Goal: Task Accomplishment & Management: Complete application form

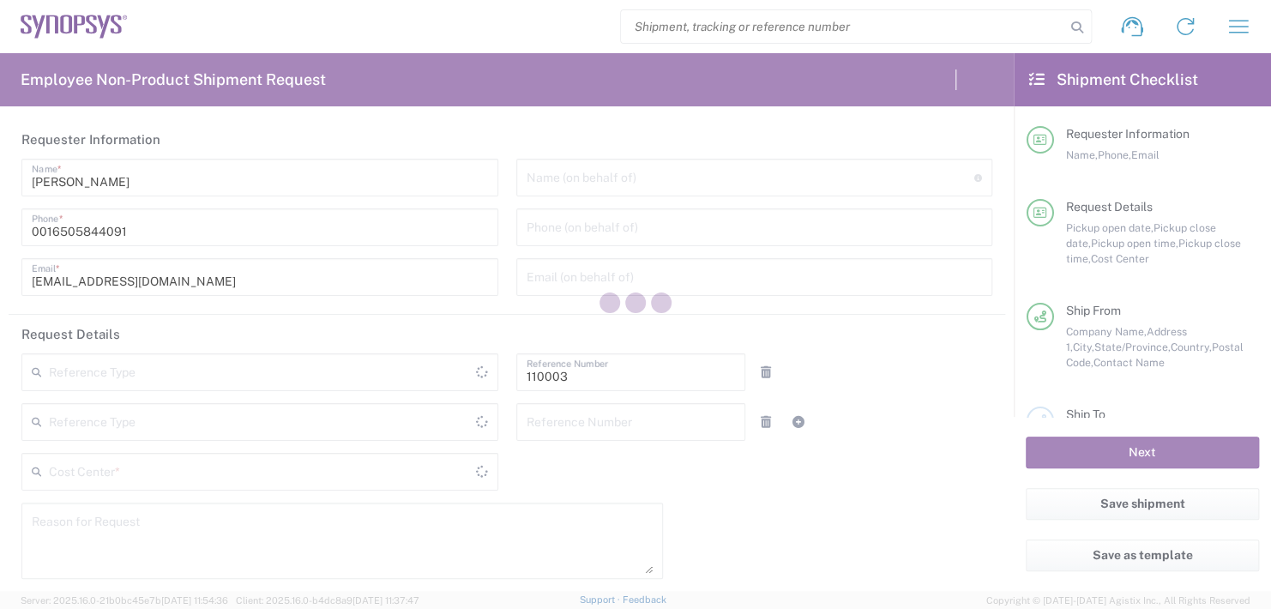
type input "Department"
type input "US01, FAC, MV/SV Fac 110003"
type input "[US_STATE]"
type input "[GEOGRAPHIC_DATA]"
type input "Delivered at Place"
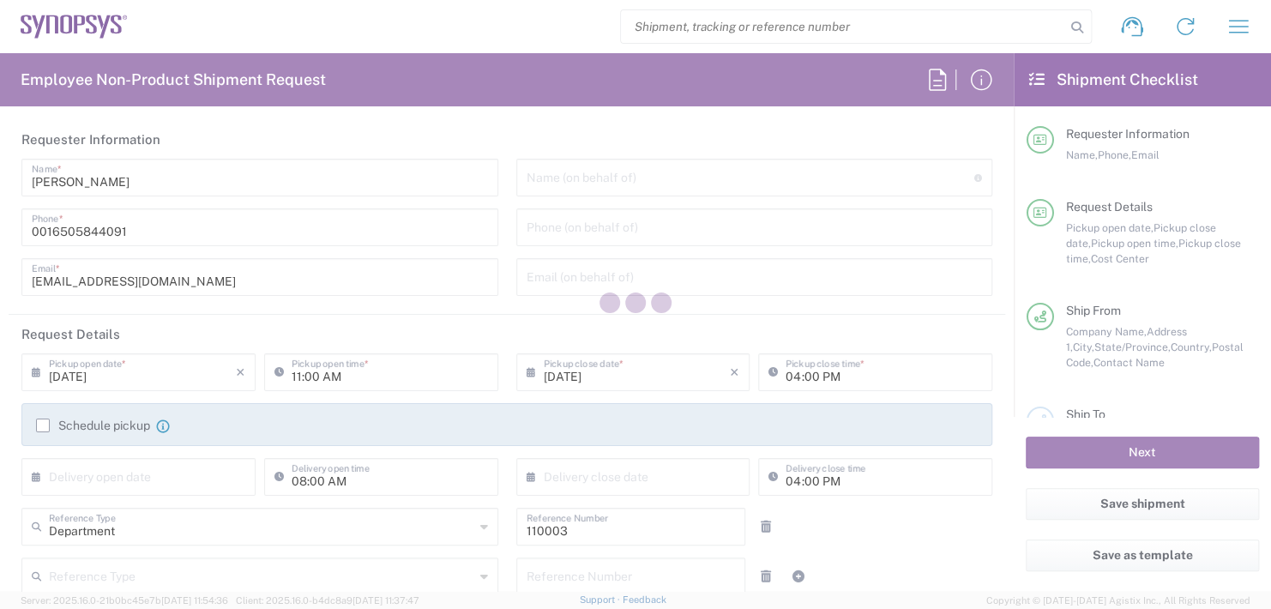
type input "[GEOGRAPHIC_DATA]"
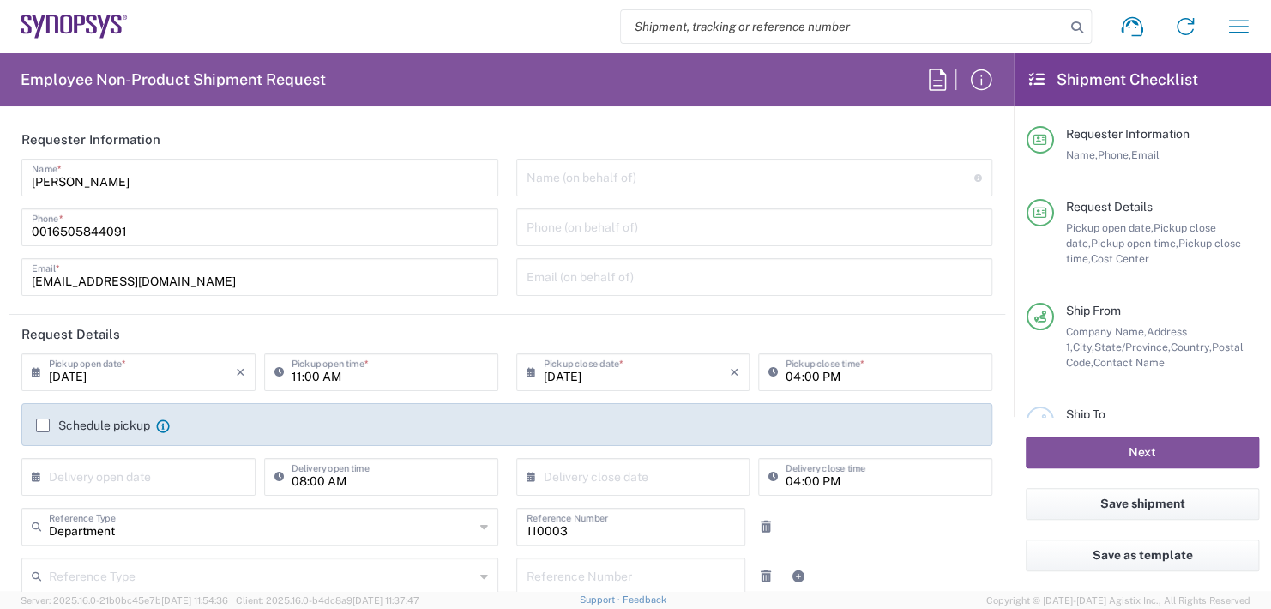
type input "Headquarters USSV"
click at [554, 173] on input "text" at bounding box center [750, 176] width 448 height 30
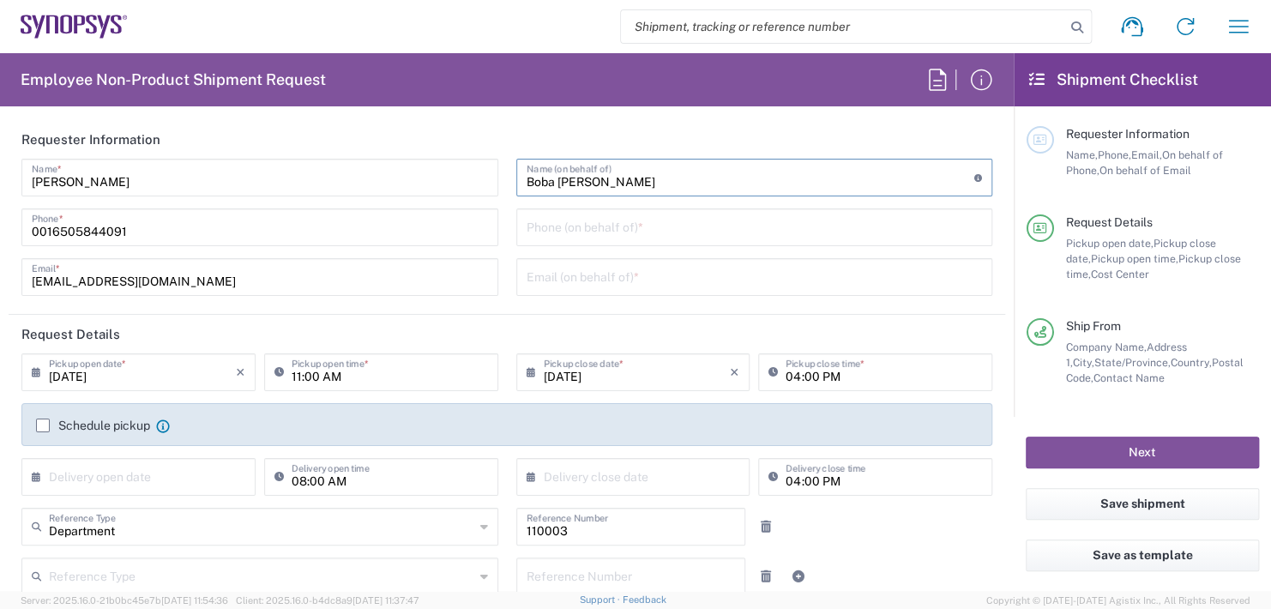
type input "Boba [PERSON_NAME]"
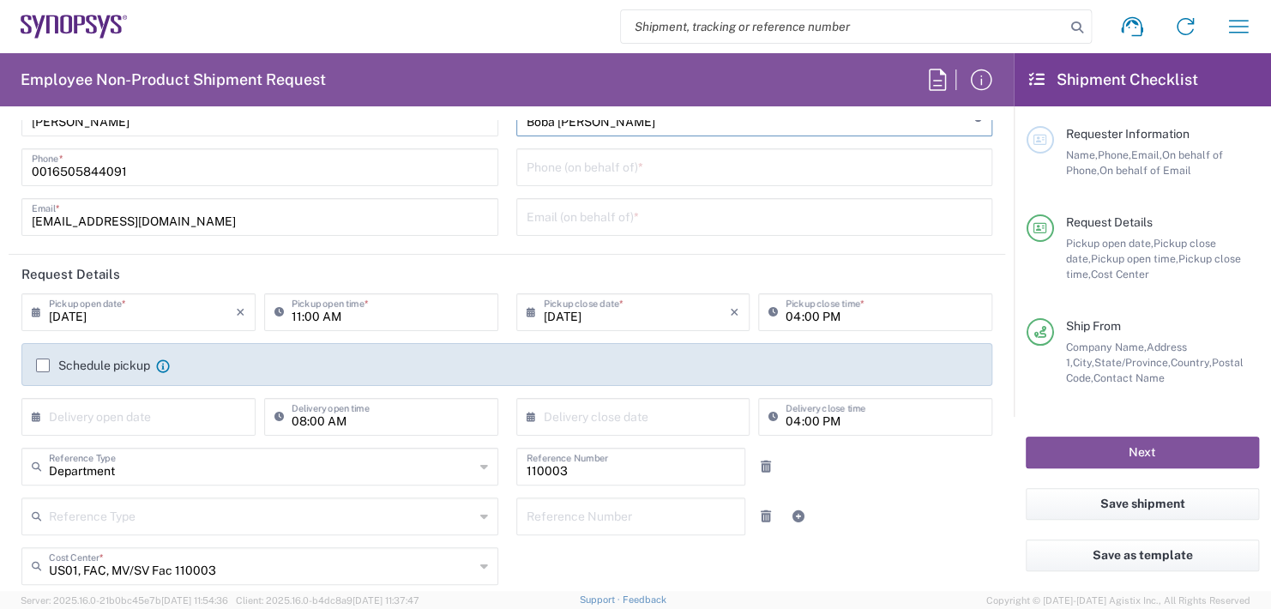
scroll to position [171, 0]
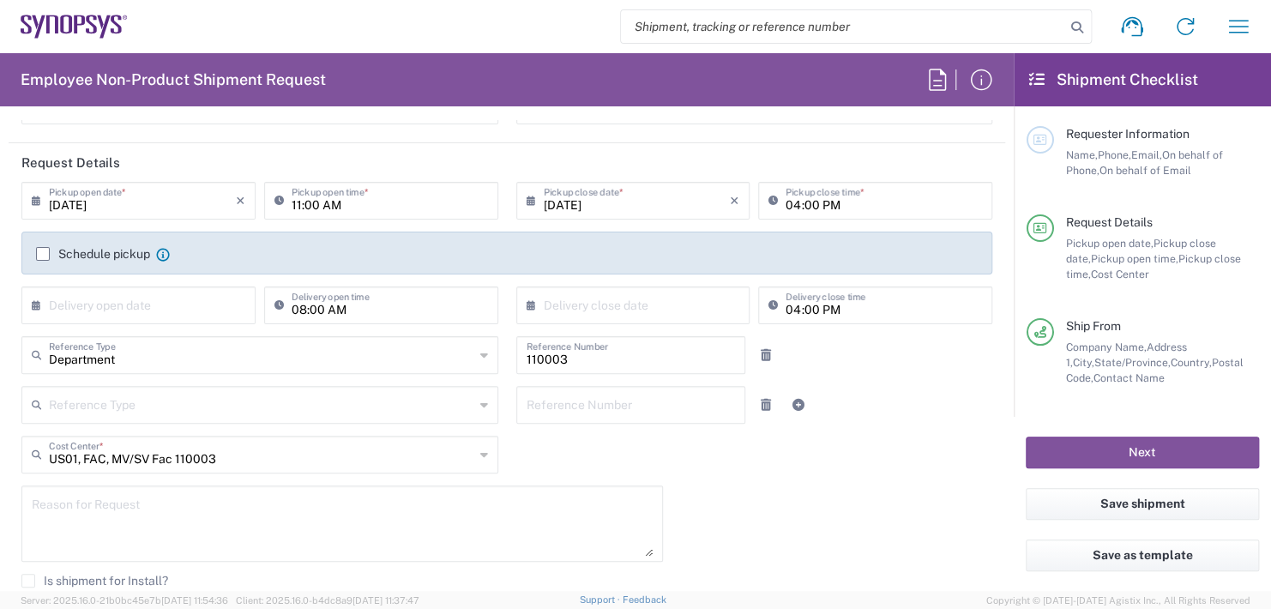
click at [361, 187] on input "11:00 AM" at bounding box center [390, 199] width 196 height 30
drag, startPoint x: 361, startPoint y: 188, endPoint x: 344, endPoint y: 232, distance: 47.8
click at [359, 193] on input "11:00 AM" at bounding box center [390, 199] width 196 height 30
type input "1"
type input "02:30 PM"
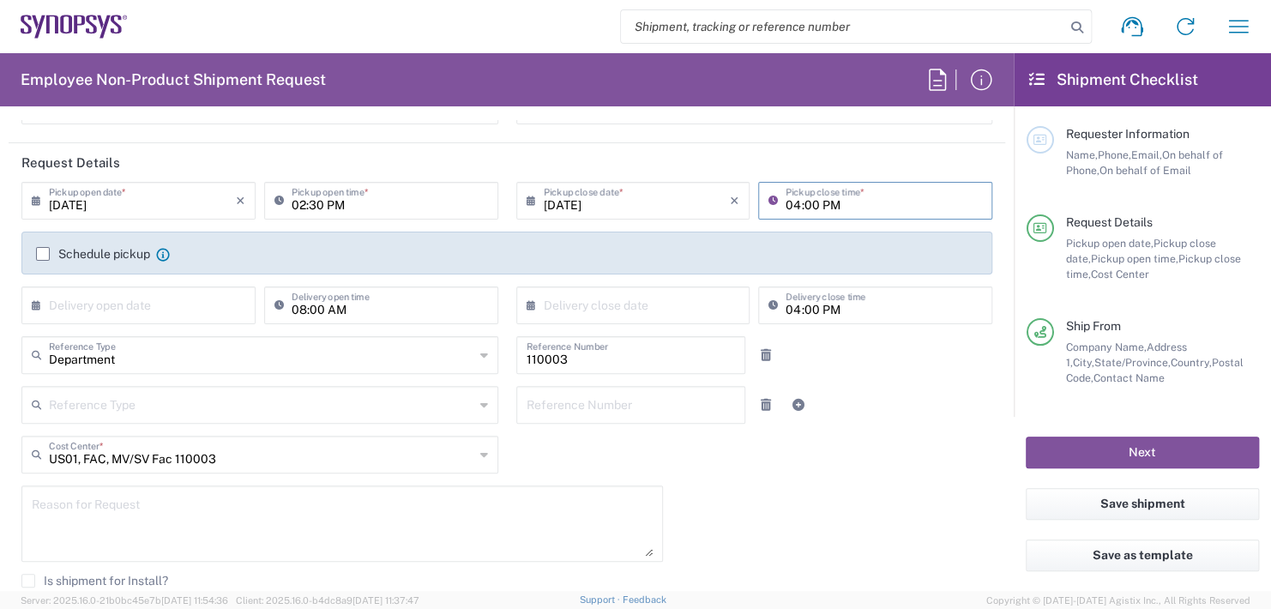
click at [832, 204] on input "04:00 PM" at bounding box center [883, 199] width 196 height 30
click at [833, 204] on input "04:00 PM" at bounding box center [883, 199] width 196 height 30
type input "0"
type input "02:30"
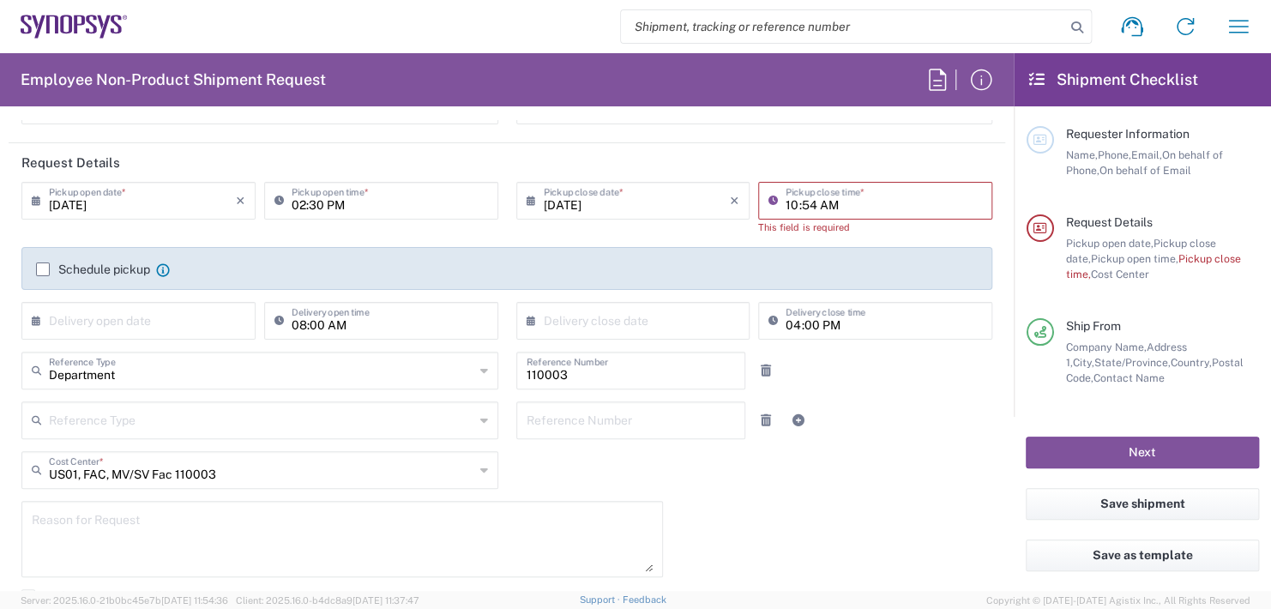
click at [849, 209] on input "10:54 AM" at bounding box center [883, 199] width 196 height 30
click at [849, 208] on input "10:54 AM" at bounding box center [883, 199] width 196 height 30
type input "1"
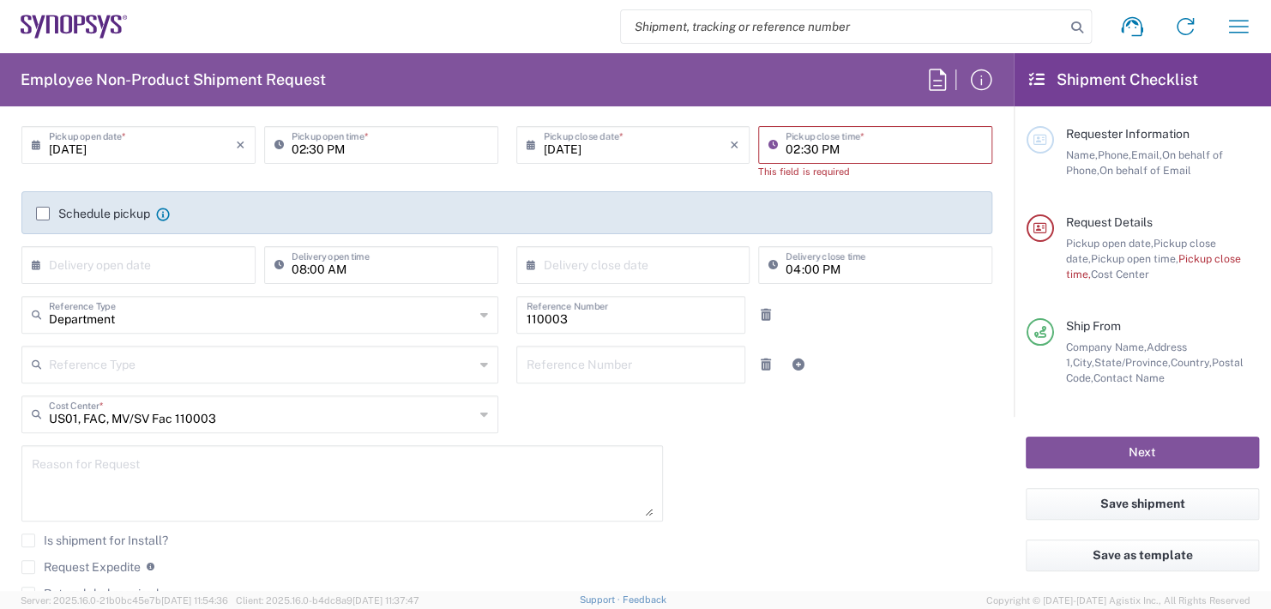
scroll to position [257, 0]
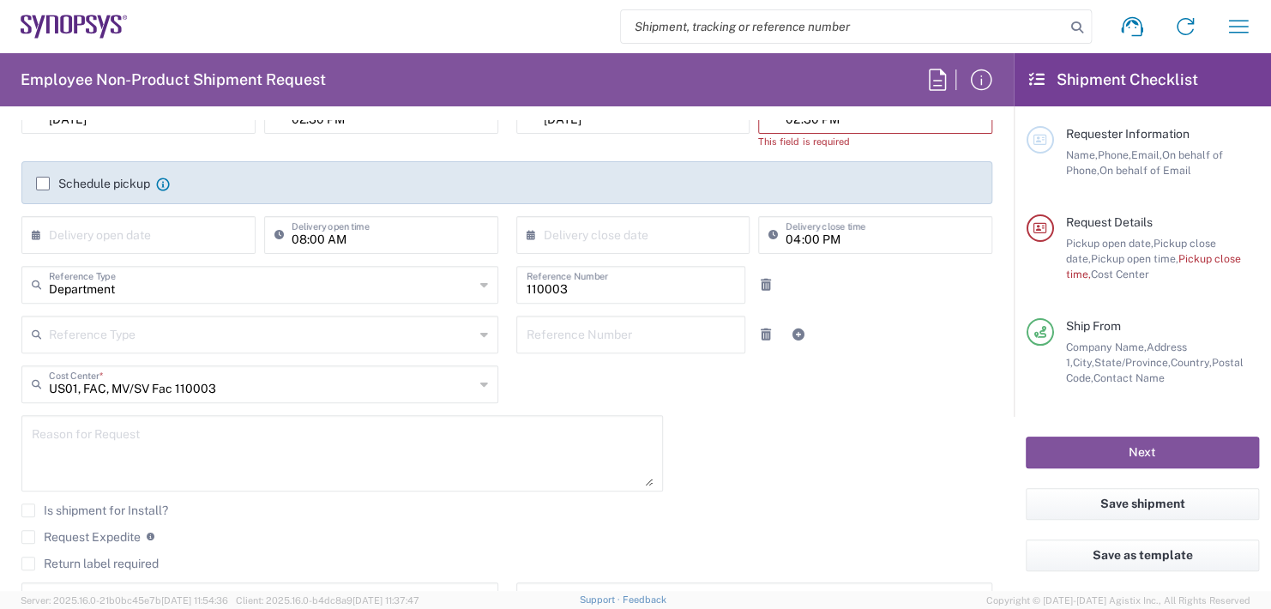
type input "02:30 PM"
click at [96, 239] on input "text" at bounding box center [142, 234] width 187 height 30
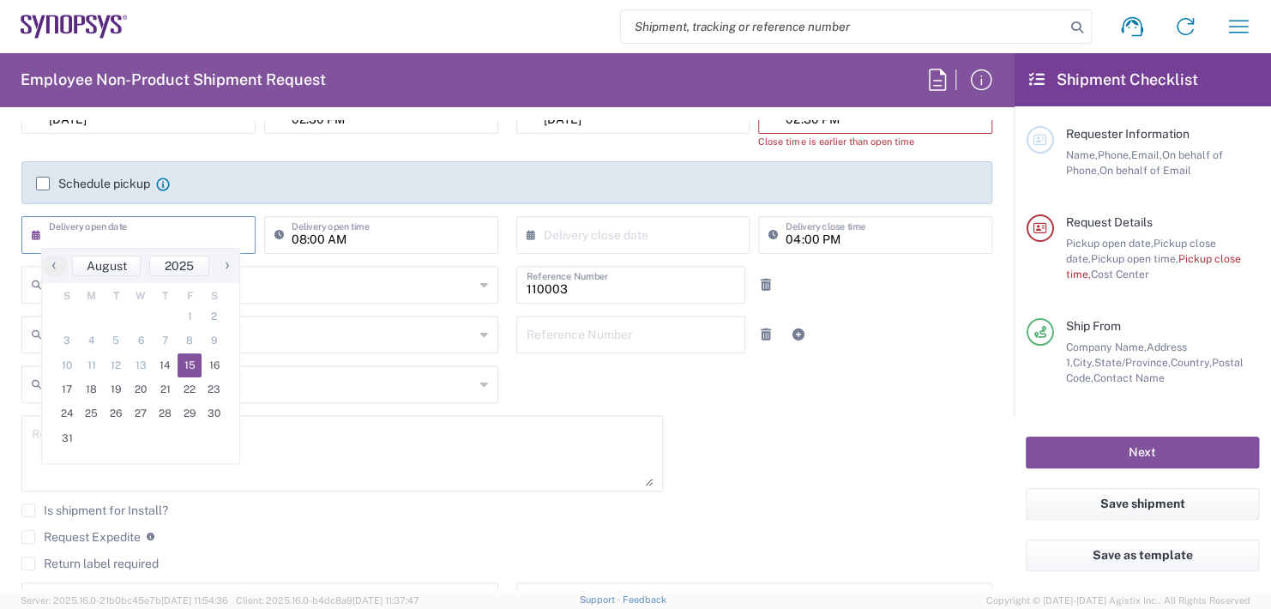
click at [190, 361] on span "15" at bounding box center [189, 365] width 25 height 24
type input "[DATE]"
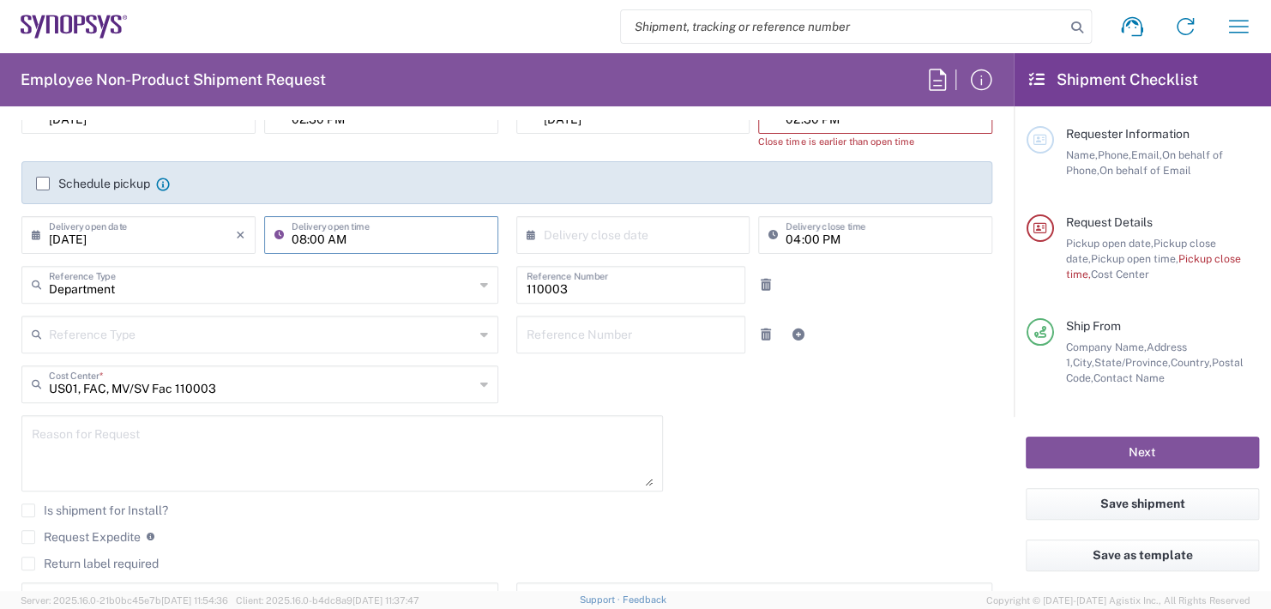
click at [345, 235] on input "08:00 AM" at bounding box center [390, 234] width 196 height 30
click at [345, 235] on input ":00 AM" at bounding box center [390, 234] width 196 height 30
type input ":"
type input "11:00 AM"
click at [566, 230] on input "text" at bounding box center [637, 234] width 187 height 30
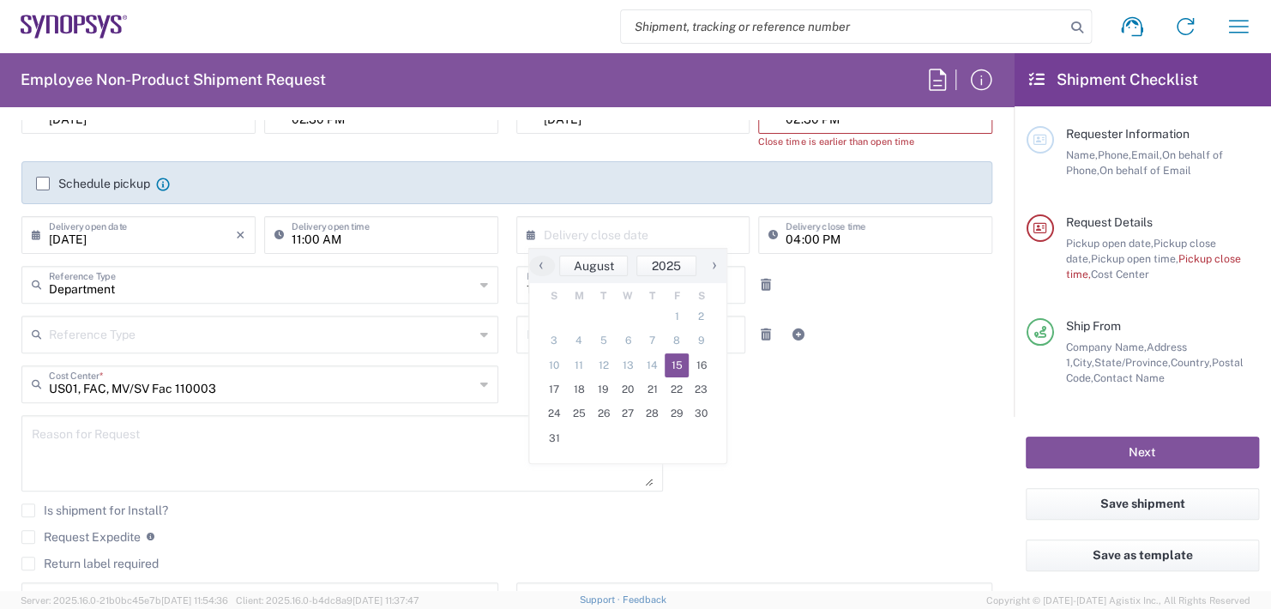
click at [675, 362] on span "15" at bounding box center [677, 365] width 25 height 24
type input "[DATE]"
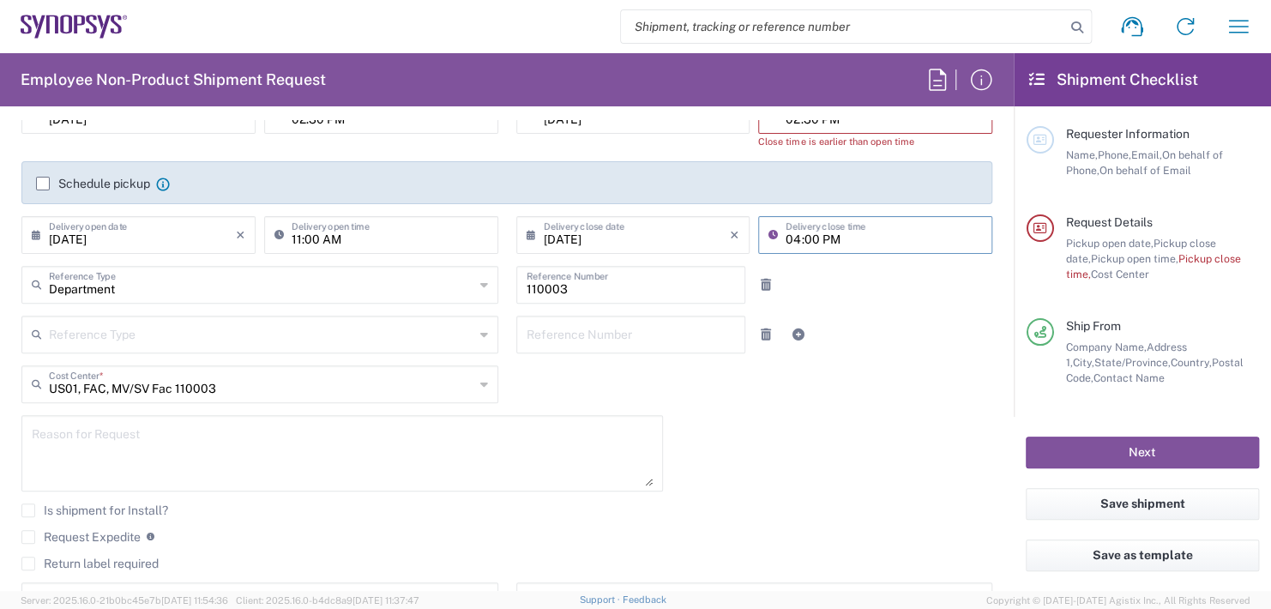
click at [838, 238] on input "04:00 PM" at bounding box center [883, 234] width 196 height 30
type input "0"
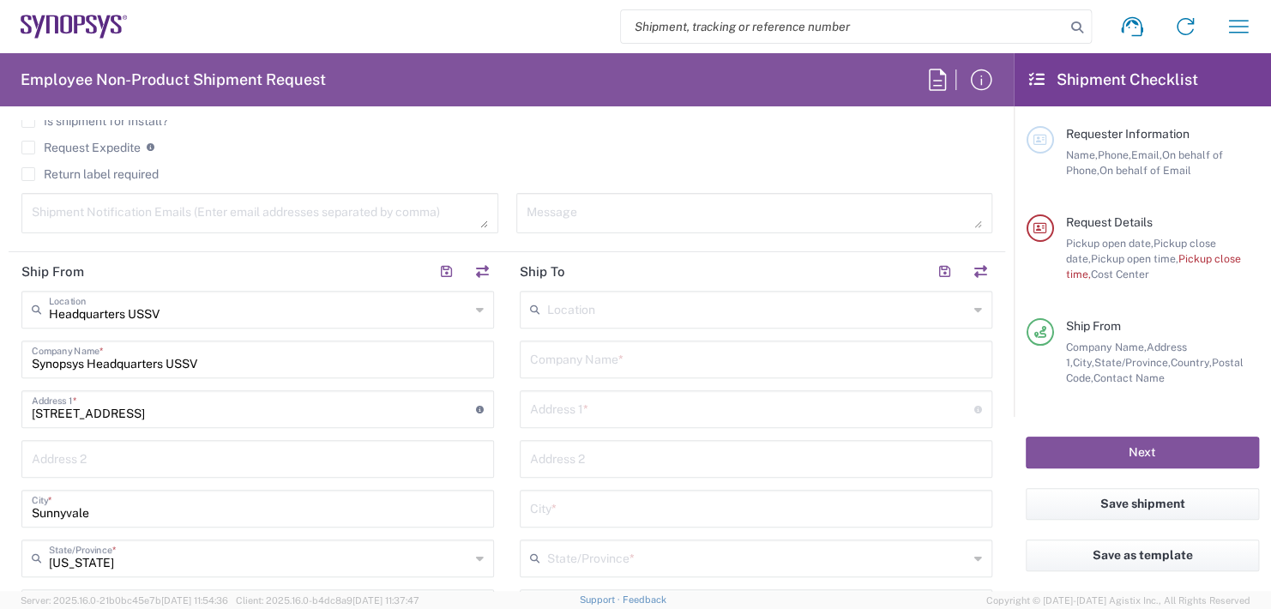
scroll to position [686, 0]
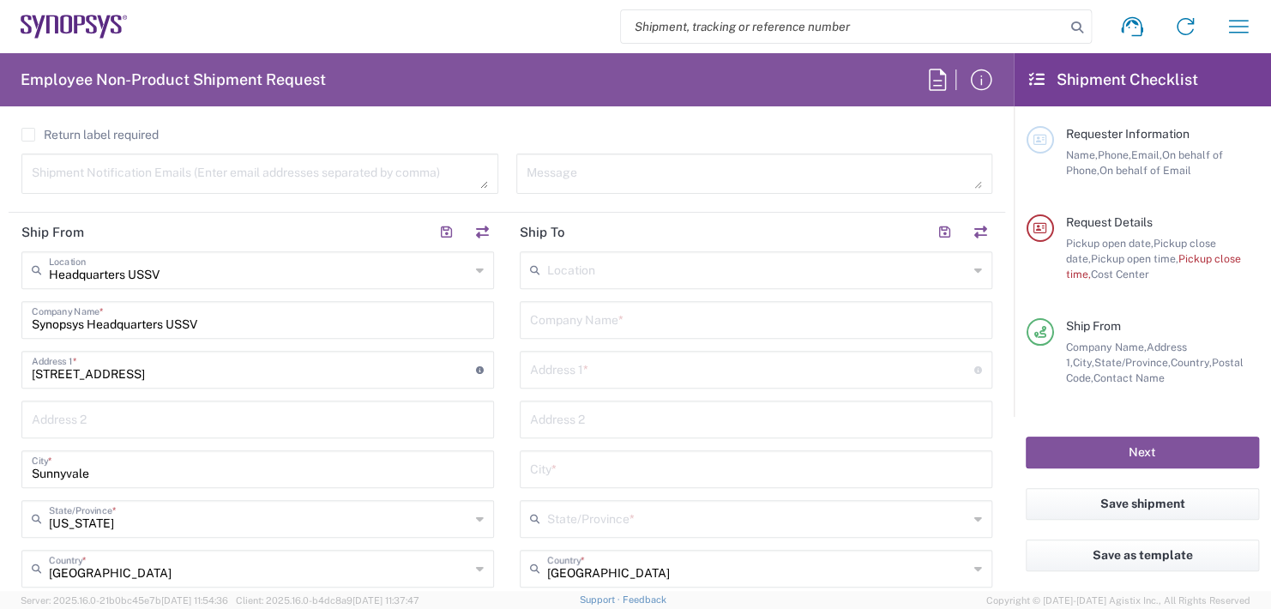
type input "11:00 AM"
click at [617, 317] on input "text" at bounding box center [756, 319] width 452 height 30
click at [599, 322] on input "[PERSON_NAME] Fargo bank lockbox" at bounding box center [756, 319] width 452 height 30
click at [627, 320] on input "[PERSON_NAME] Fargo Bank lockbox" at bounding box center [756, 319] width 452 height 30
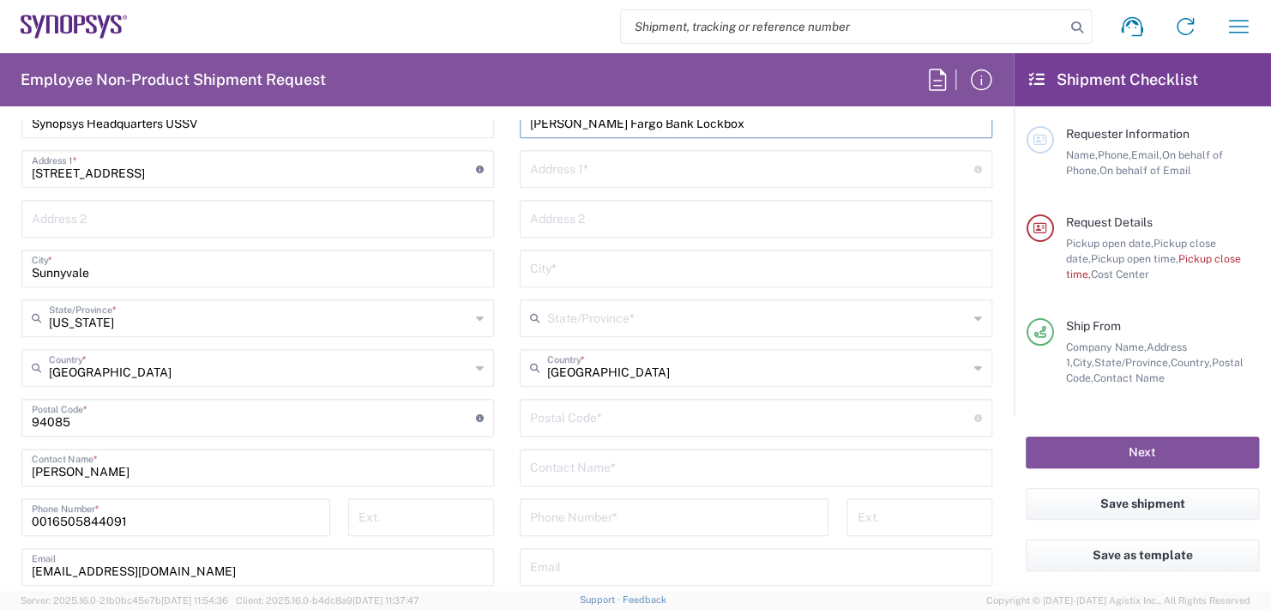
scroll to position [857, 0]
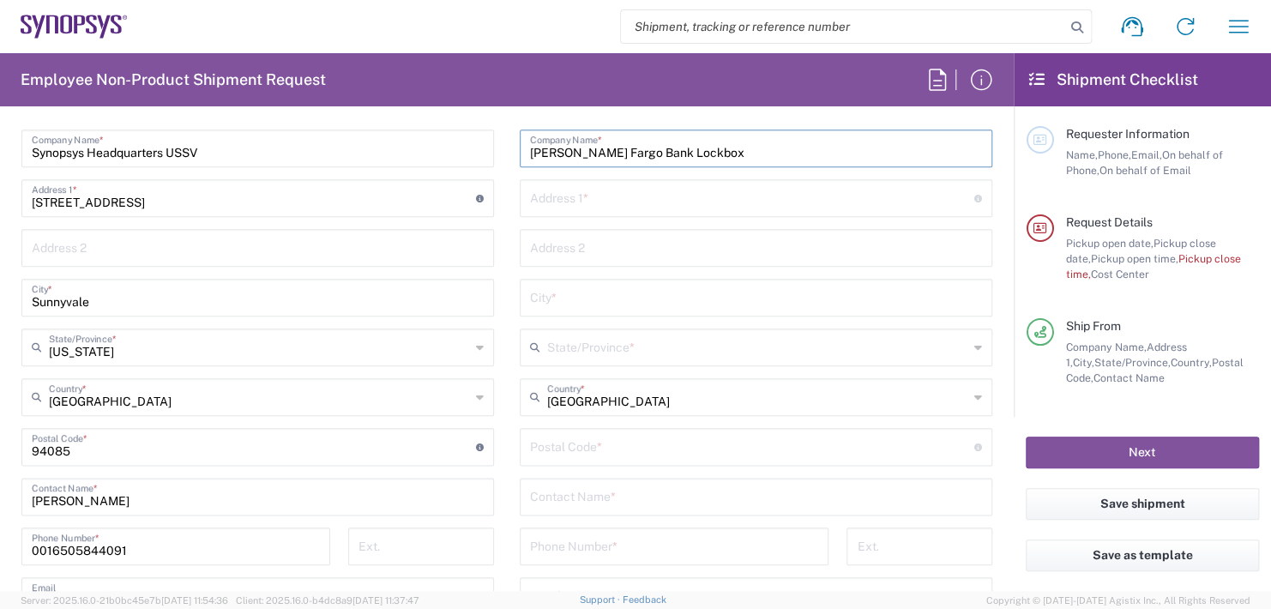
type input "[PERSON_NAME] Fargo Bank Lockbox"
click at [580, 200] on input "text" at bounding box center [752, 197] width 444 height 30
type input "[STREET_ADDRESS],"
type input "El Monte,"
type input "[US_STATE]"
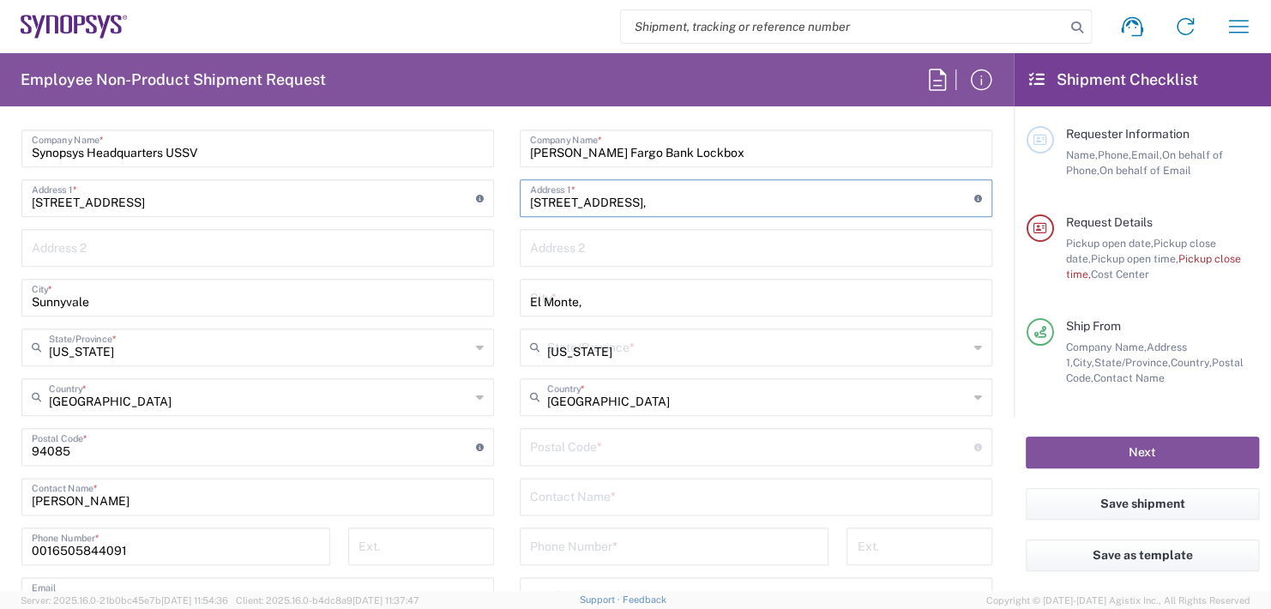
type input "91731"
type input "Synopsys Inc., 3175612"
type input "[PHONE_NUMBER]"
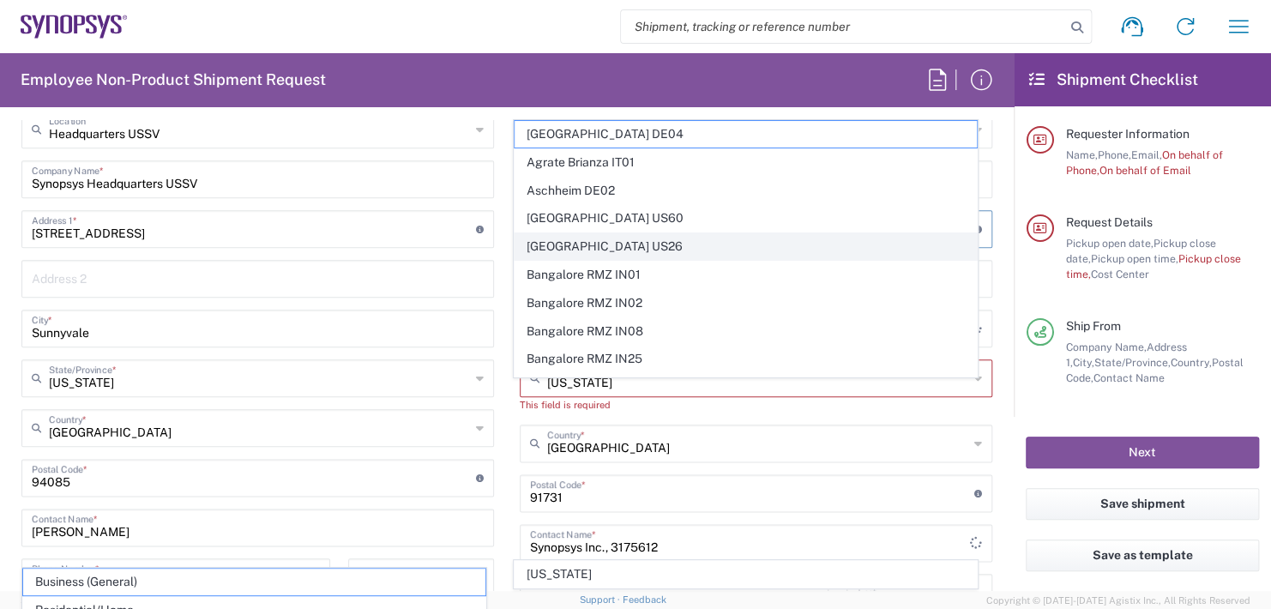
scroll to position [1032, 0]
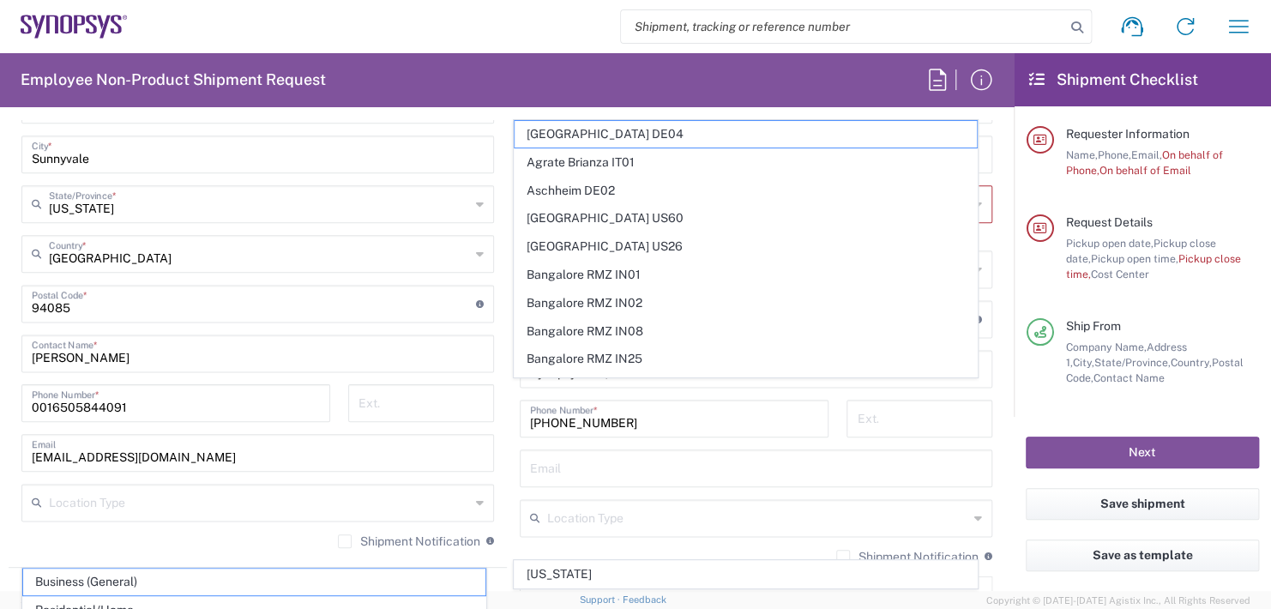
click at [495, 21] on div "Shipment request Shipment tracking Employee non-product shipment request My shi…" at bounding box center [696, 26] width 1137 height 41
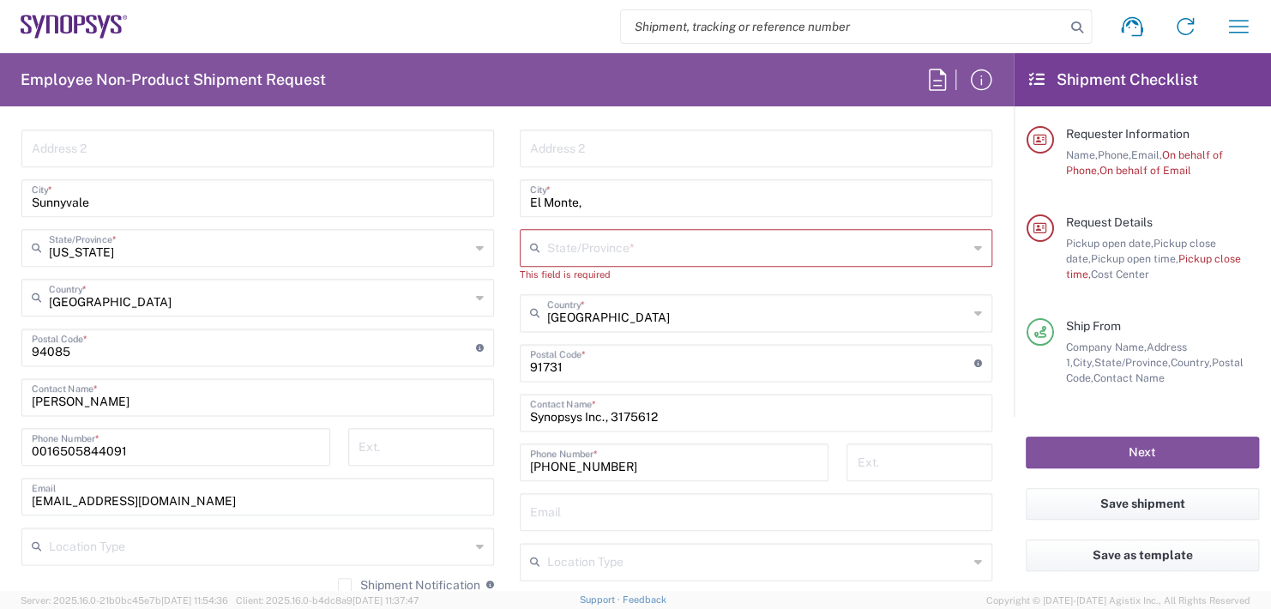
scroll to position [946, 0]
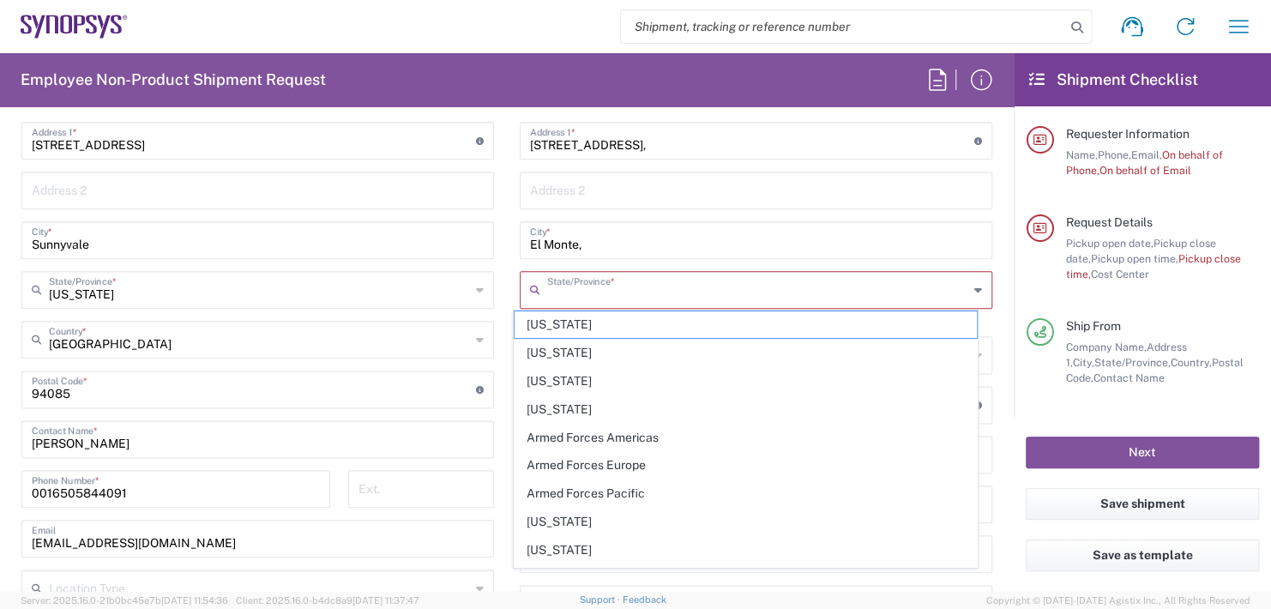
click at [585, 289] on input "text" at bounding box center [757, 289] width 421 height 30
click at [535, 523] on span "[US_STATE]" at bounding box center [745, 521] width 462 height 27
type input "[US_STATE]"
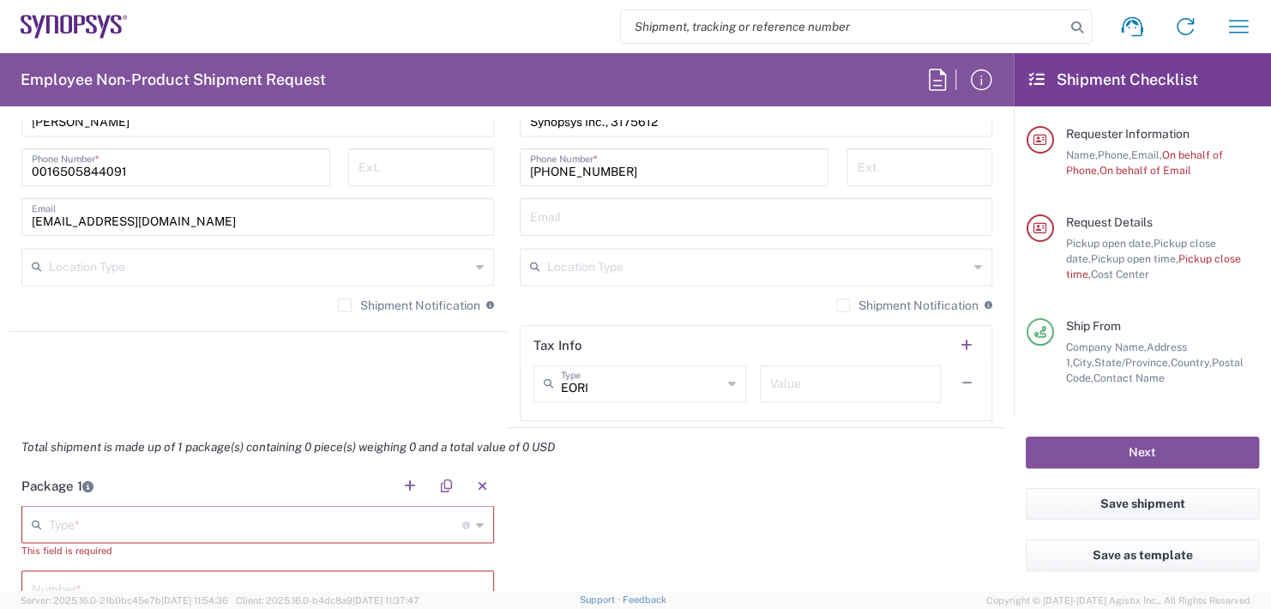
scroll to position [1289, 0]
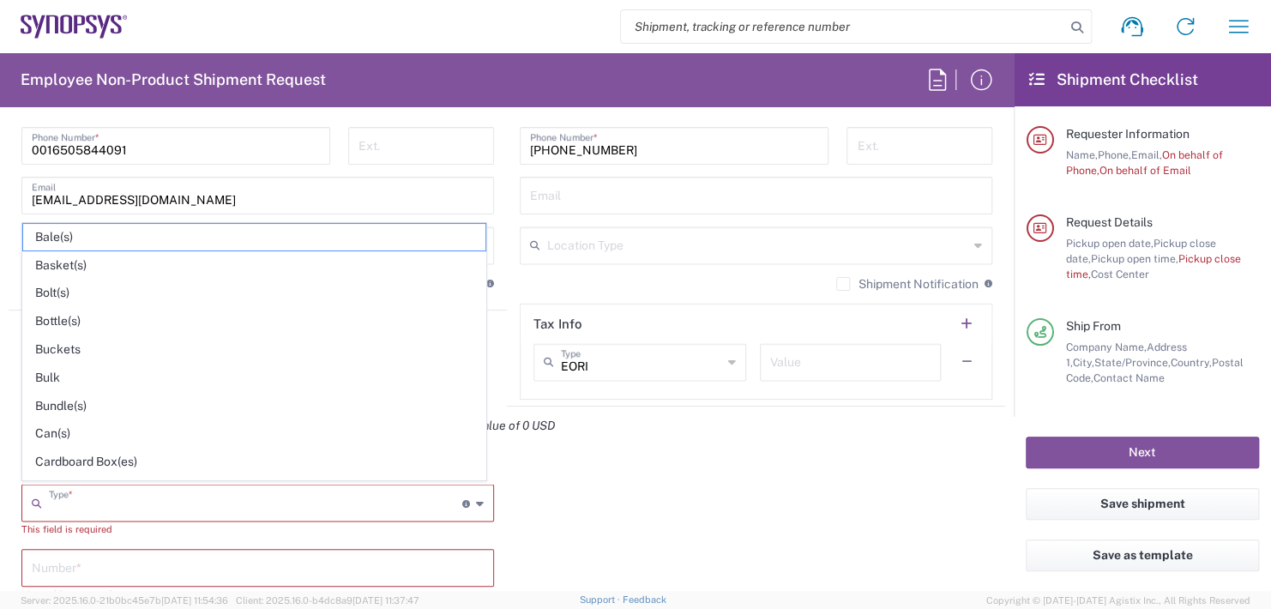
click at [59, 505] on input "text" at bounding box center [255, 501] width 413 height 30
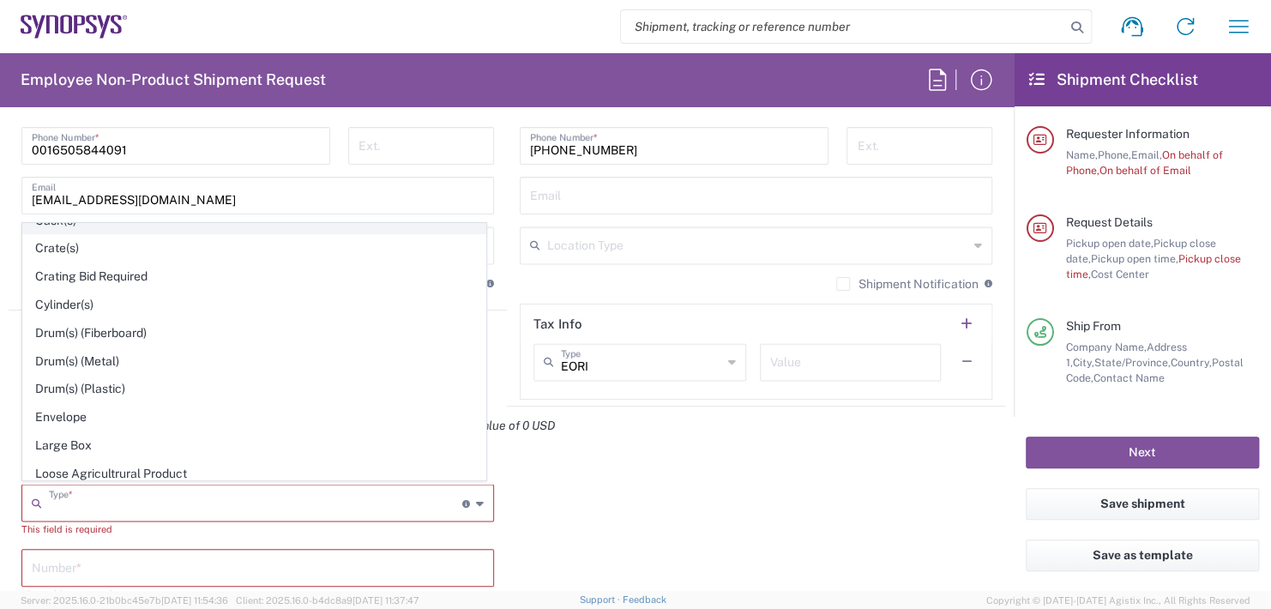
scroll to position [343, 0]
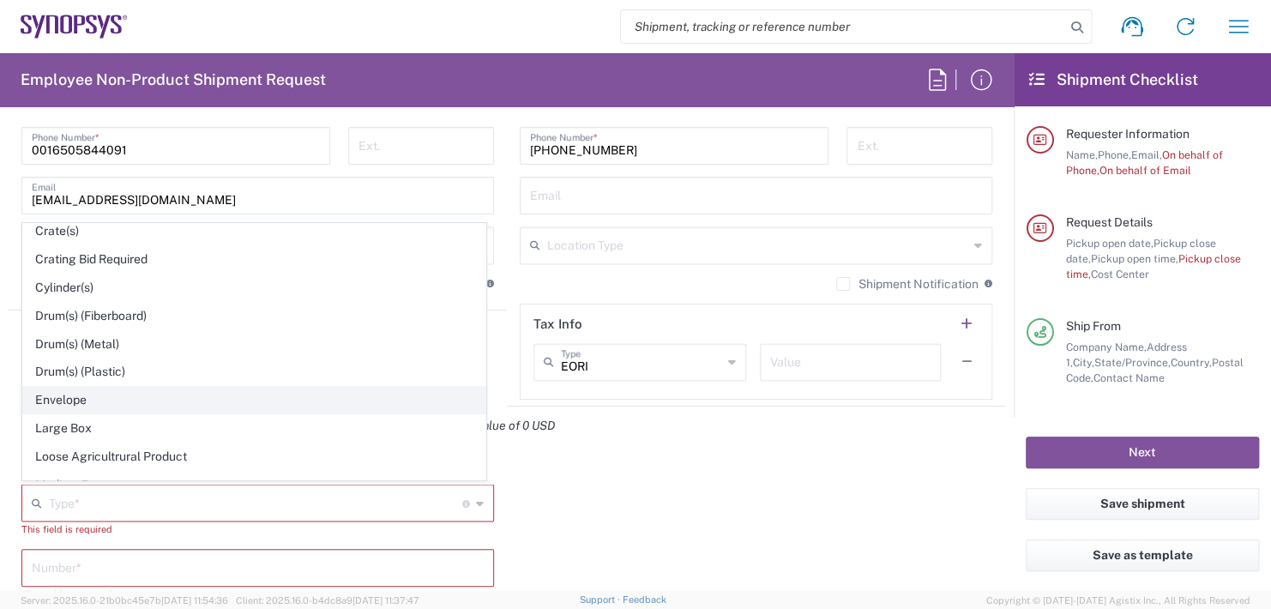
click at [63, 387] on span "Envelope" at bounding box center [254, 400] width 462 height 27
type input "Envelope"
type input "1"
type input "9.5"
type input "12.5"
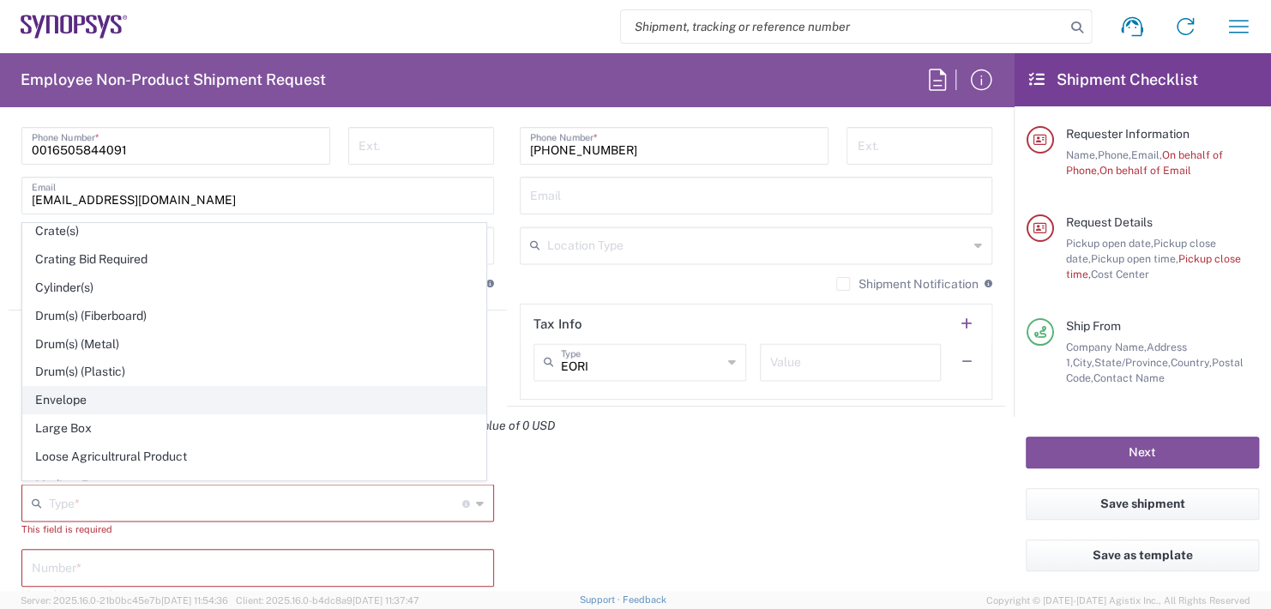
type input "0.25"
type input "1"
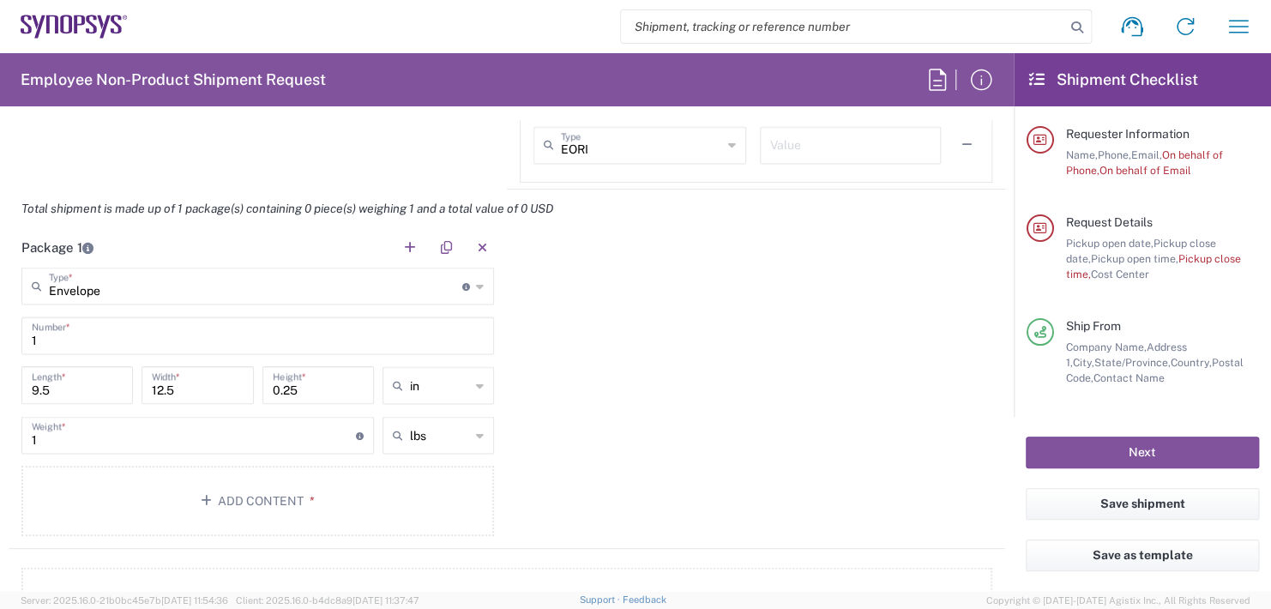
scroll to position [1546, 0]
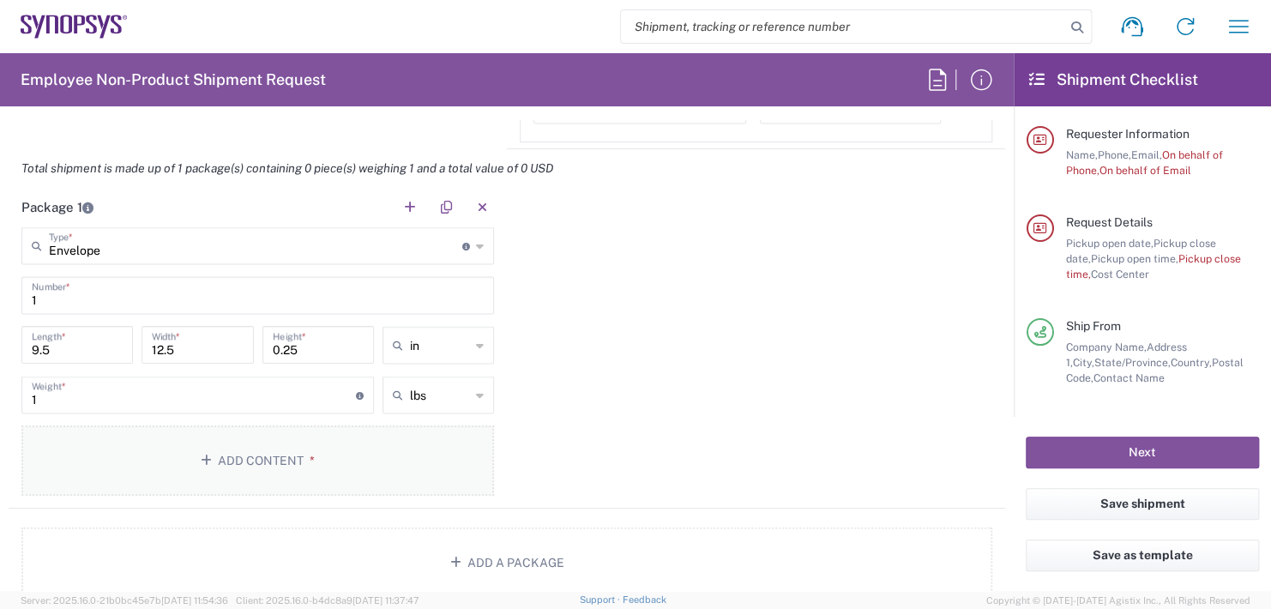
click at [264, 454] on button "Add Content *" at bounding box center [257, 460] width 472 height 70
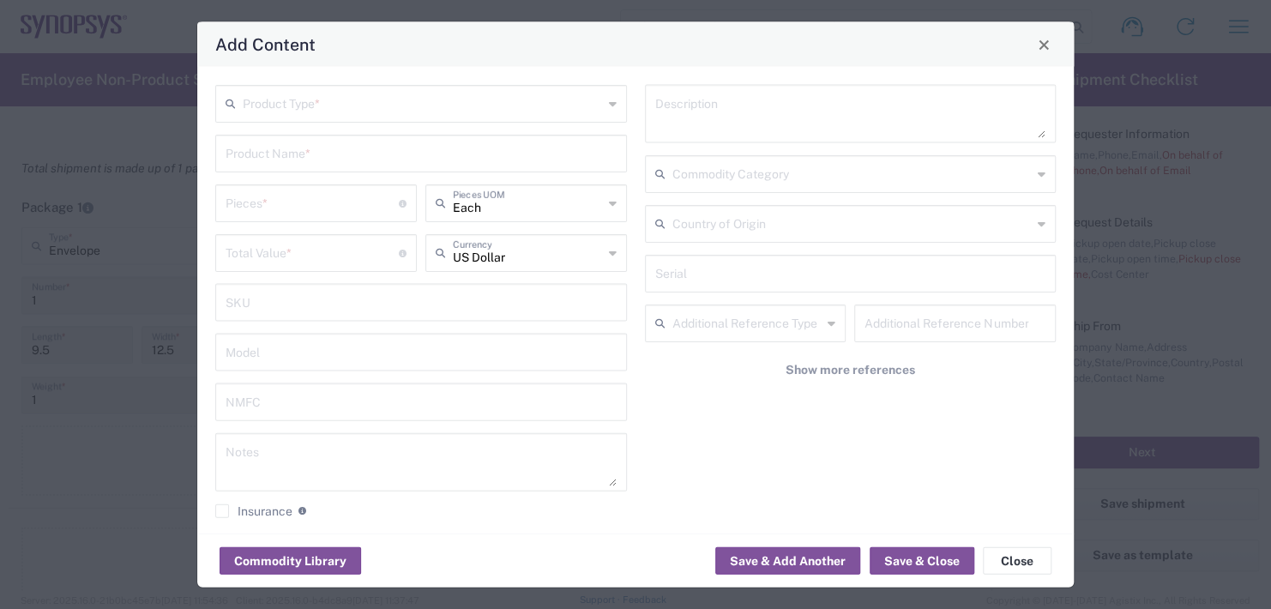
click at [323, 101] on input "text" at bounding box center [423, 102] width 360 height 30
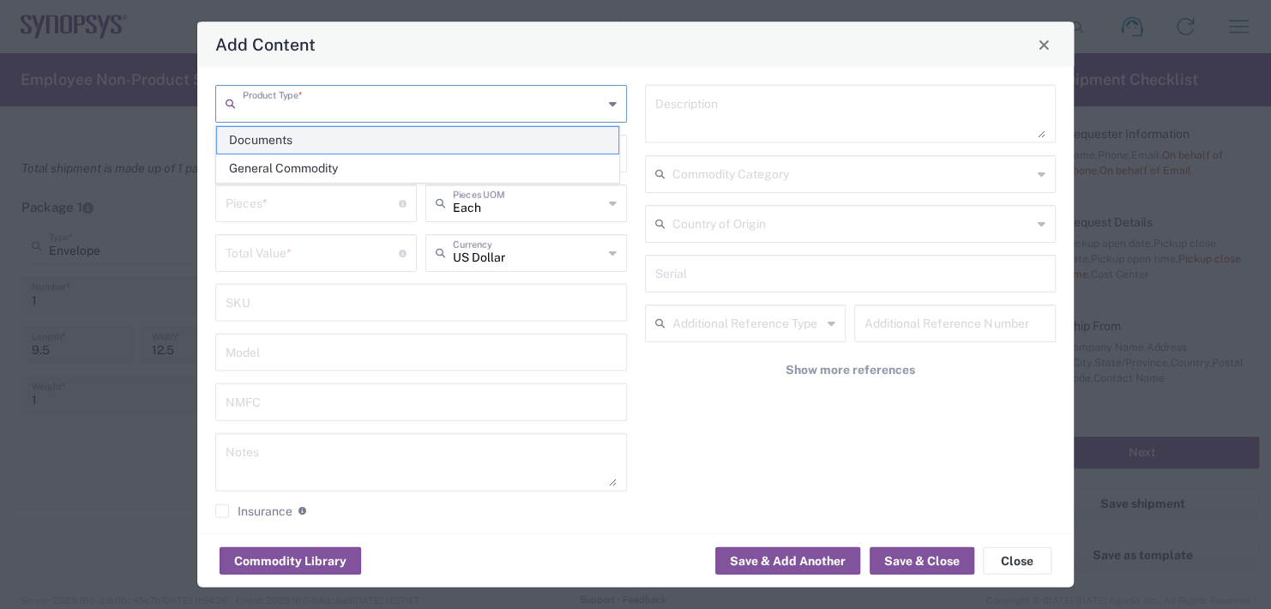
click at [283, 135] on span "Documents" at bounding box center [417, 140] width 401 height 27
type input "Documents"
type input "1"
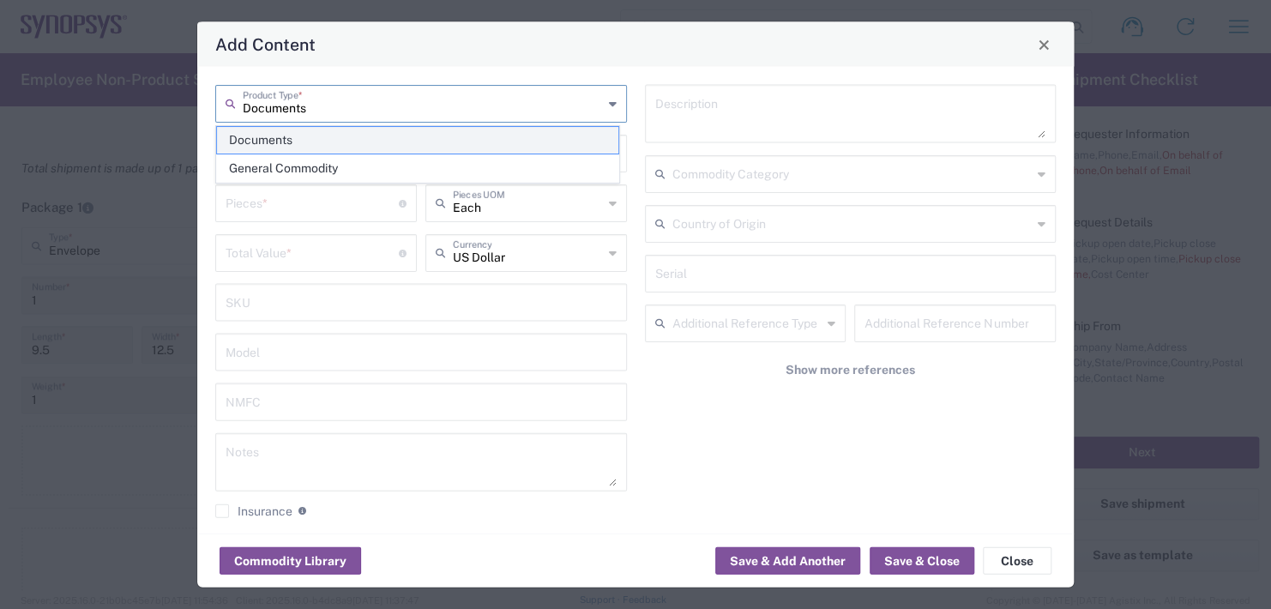
type textarea "Documents"
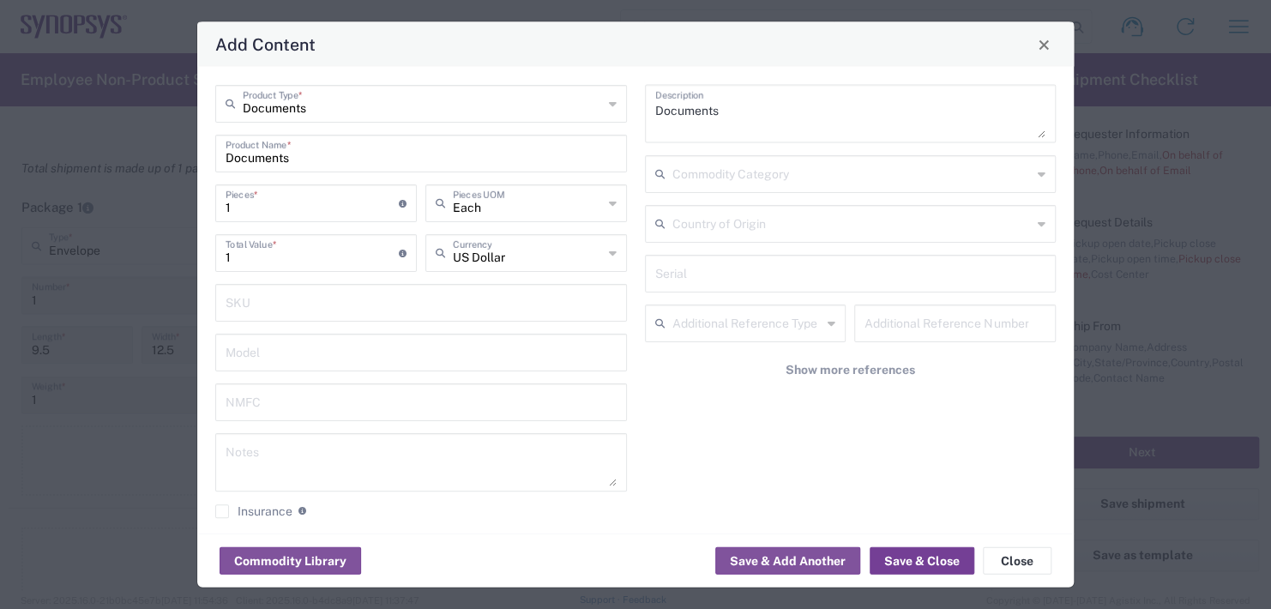
click at [913, 557] on button "Save & Close" at bounding box center [921, 560] width 105 height 27
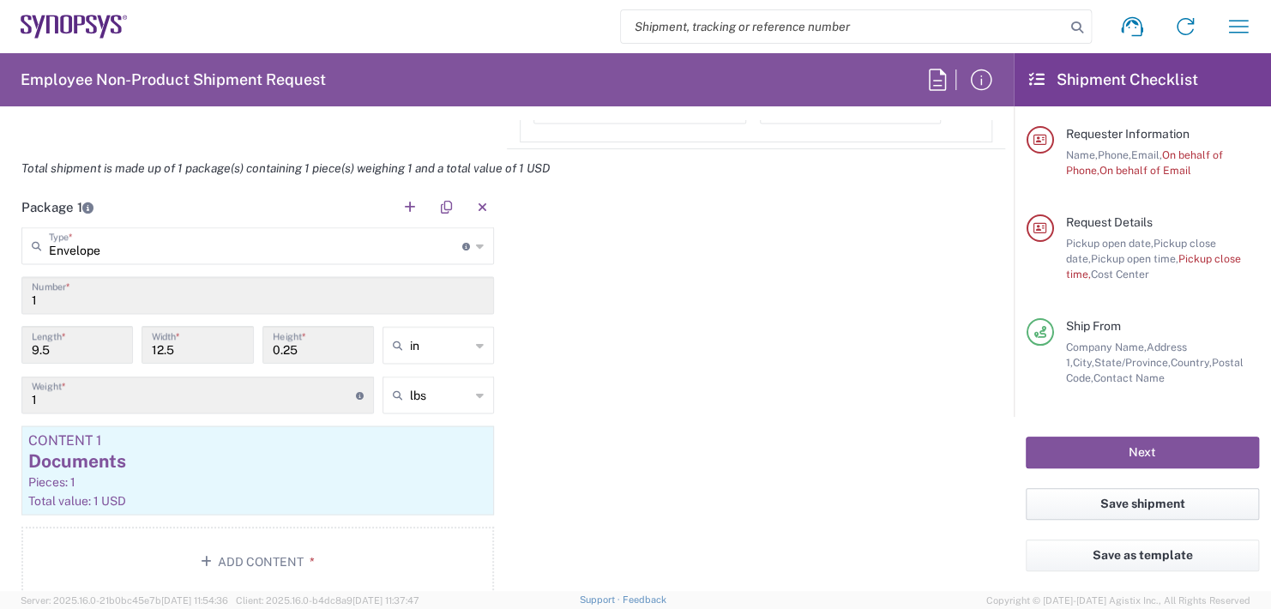
click at [1105, 499] on button "Save shipment" at bounding box center [1142, 504] width 233 height 32
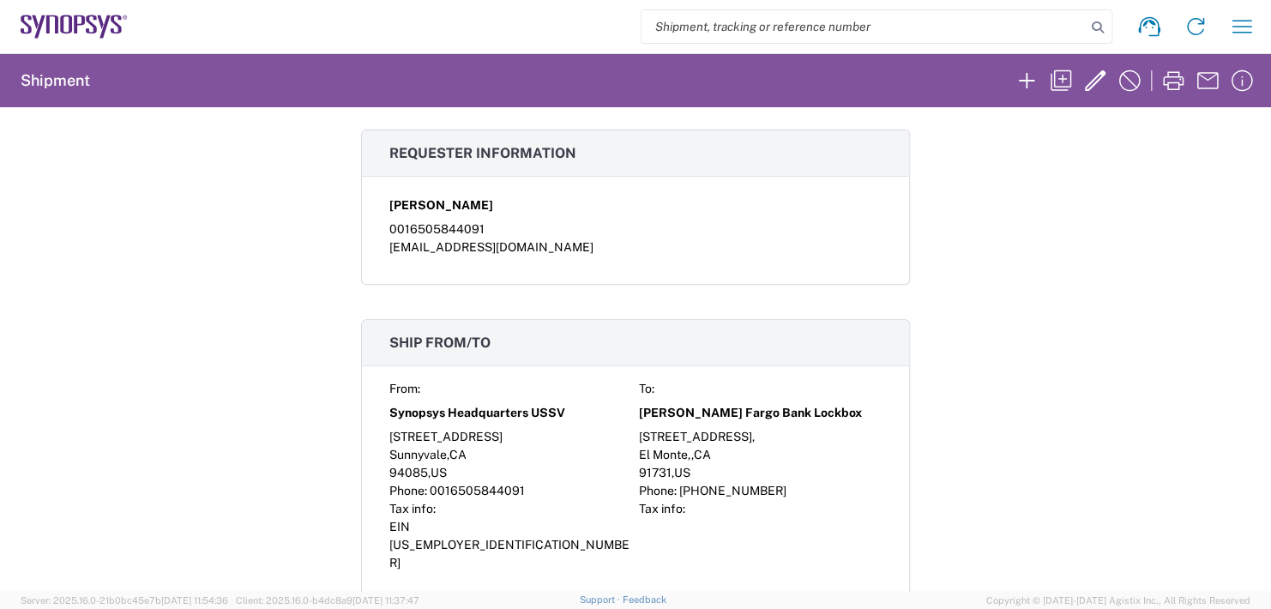
scroll to position [343, 0]
